Goal: Task Accomplishment & Management: Use online tool/utility

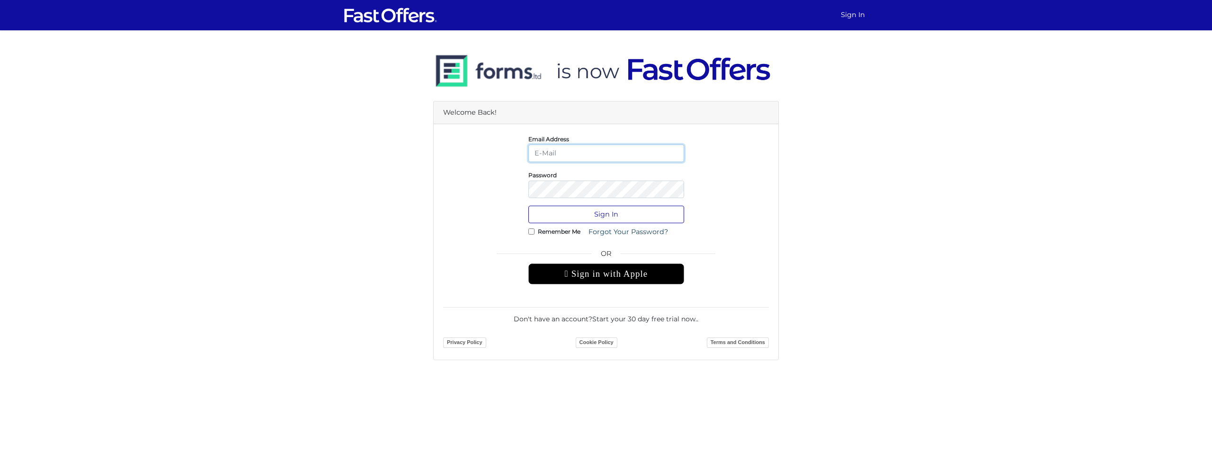
type input "[EMAIL_ADDRESS][PERSON_NAME][DOMAIN_NAME]"
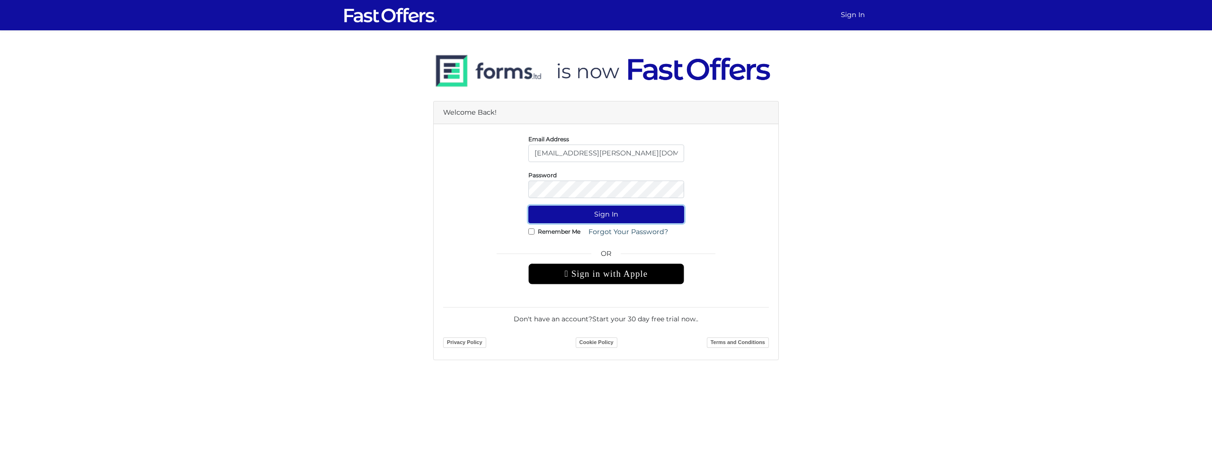
click at [584, 215] on button "Sign In" at bounding box center [607, 215] width 156 height 18
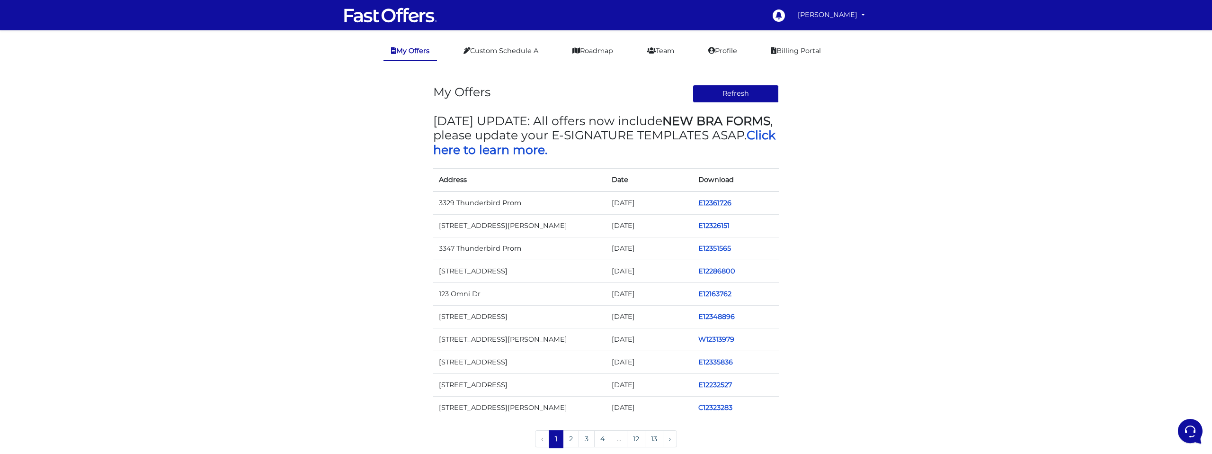
click at [721, 201] on link "E12361726" at bounding box center [715, 202] width 33 height 9
